Goal: Communication & Community: Participate in discussion

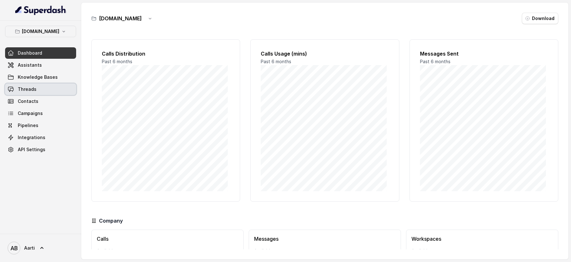
click at [33, 91] on span "Threads" at bounding box center [27, 89] width 19 height 6
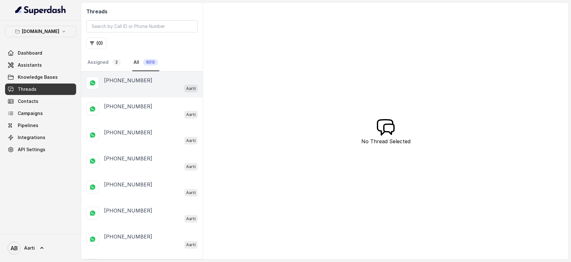
click at [132, 84] on div "Aarti" at bounding box center [151, 88] width 94 height 8
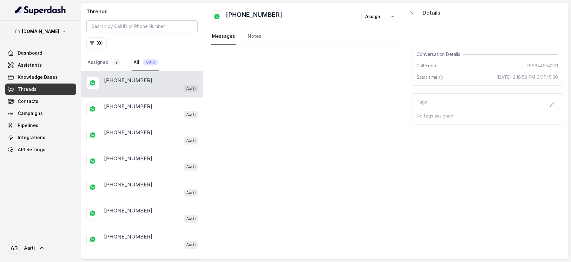
click at [134, 84] on div "Aarti" at bounding box center [151, 88] width 94 height 8
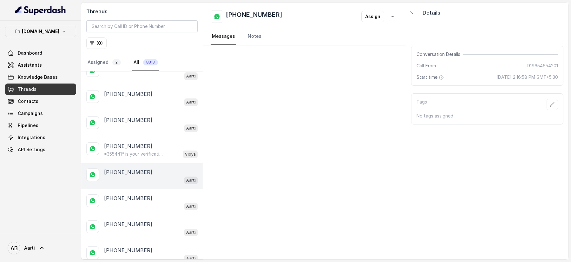
scroll to position [430, 0]
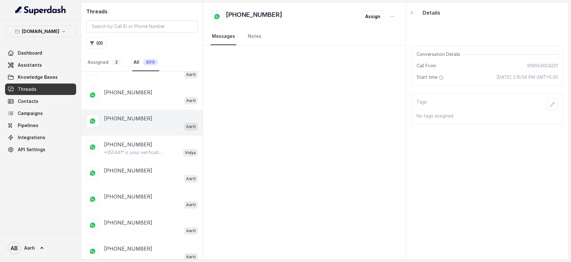
click at [122, 122] on div "Aarti" at bounding box center [151, 126] width 94 height 8
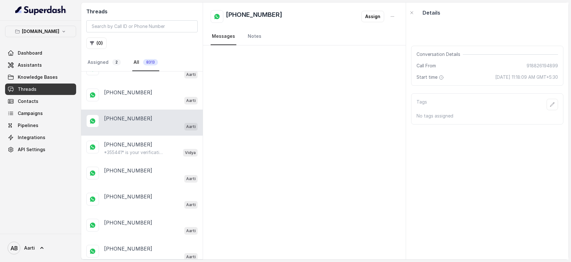
click at [122, 109] on div "+918826194899 Aarti" at bounding box center [141, 122] width 121 height 26
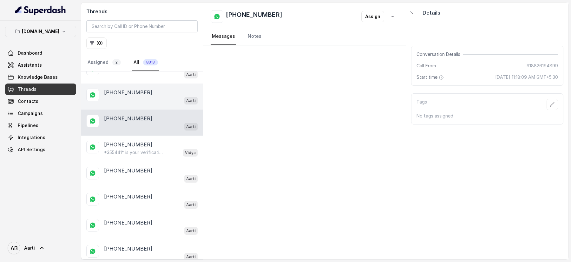
click at [126, 96] on div "Aarti" at bounding box center [151, 100] width 94 height 8
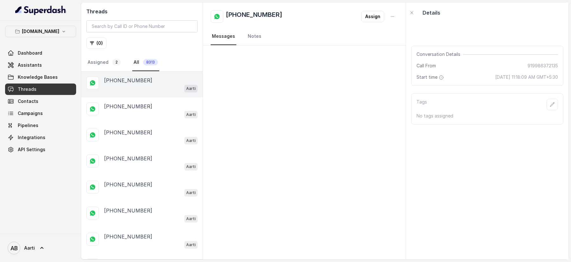
click at [134, 83] on p "+919654654201" at bounding box center [128, 80] width 48 height 8
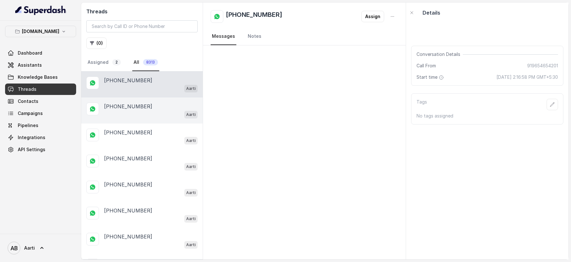
click at [135, 106] on p "+919986372135" at bounding box center [128, 106] width 48 height 8
